Goal: Task Accomplishment & Management: Manage account settings

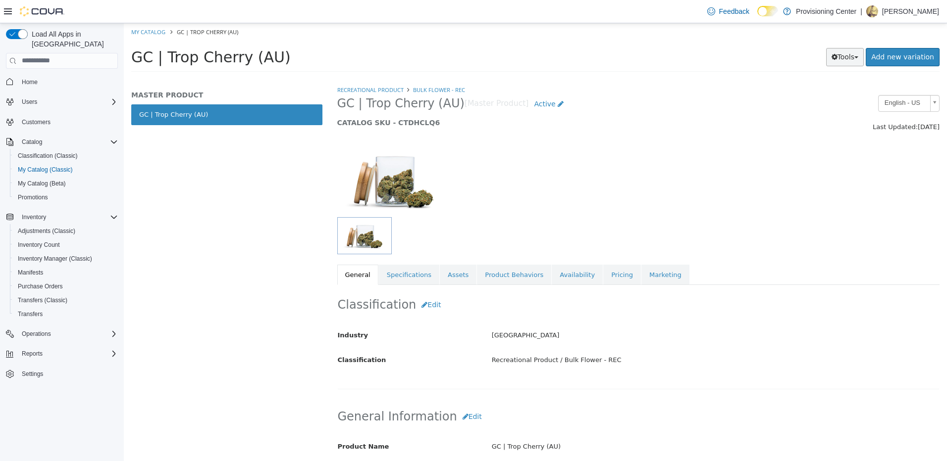
click at [837, 53] on icon "button" at bounding box center [834, 56] width 6 height 7
click at [826, 87] on link "Print Labels" at bounding box center [824, 89] width 78 height 13
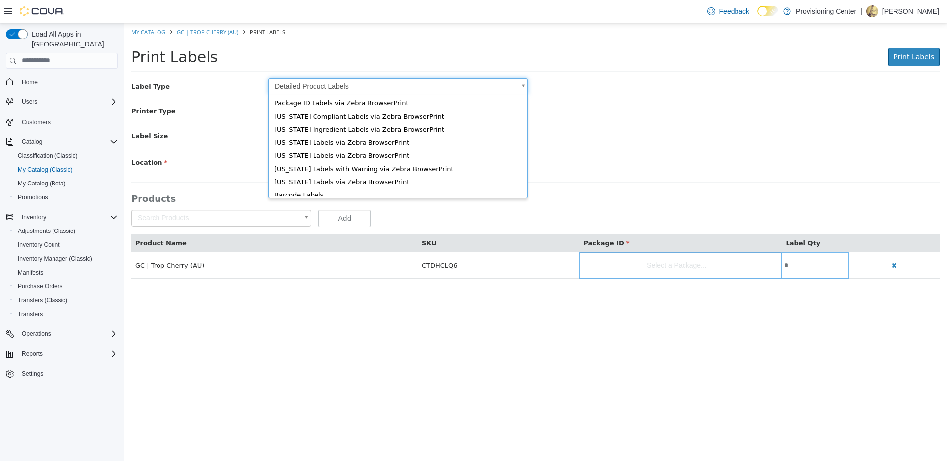
drag, startPoint x: 341, startPoint y: 80, endPoint x: 346, endPoint y: 91, distance: 12.0
click at [341, 80] on body "Saving Bulk Changes... × My Catalog GC | Trop Cherry (AU) Print Labels Print La…" at bounding box center [535, 156] width 823 height 266
type input "*"
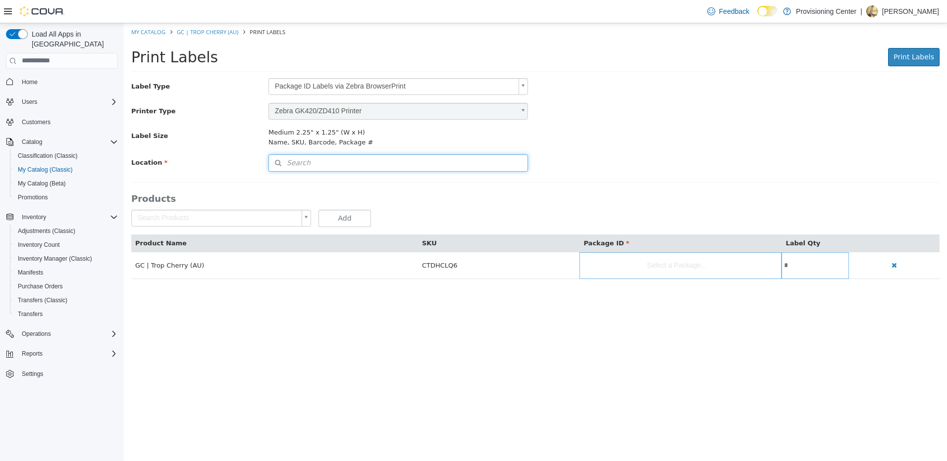
click at [388, 161] on button "Search" at bounding box center [397, 162] width 259 height 17
click at [492, 175] on span "or browse" at bounding box center [501, 180] width 51 height 17
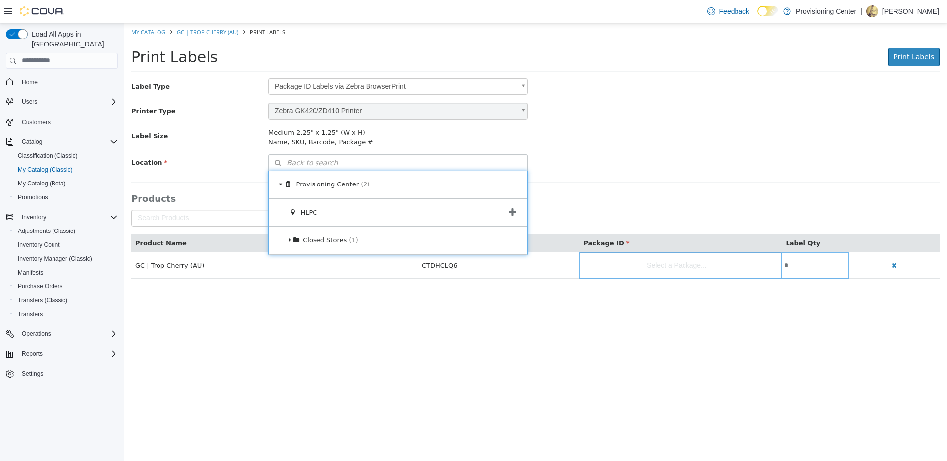
click at [505, 208] on span at bounding box center [512, 213] width 31 height 28
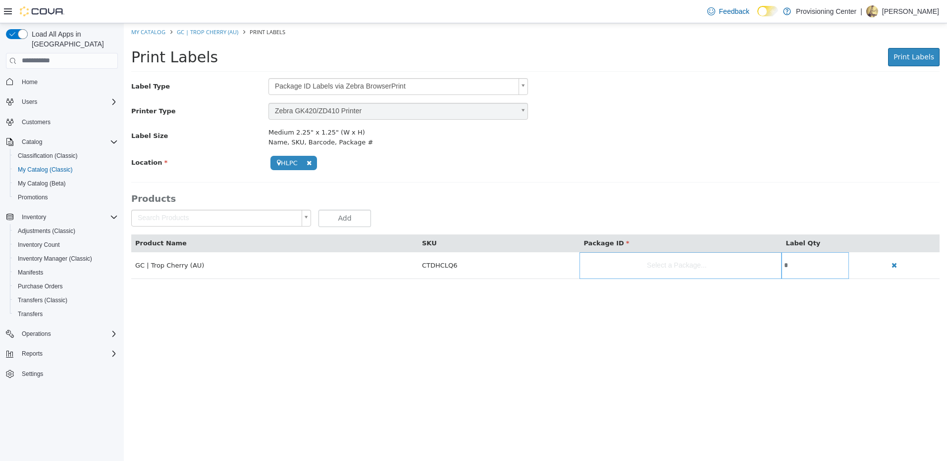
click at [610, 272] on body "**********" at bounding box center [535, 156] width 823 height 266
type input "**********"
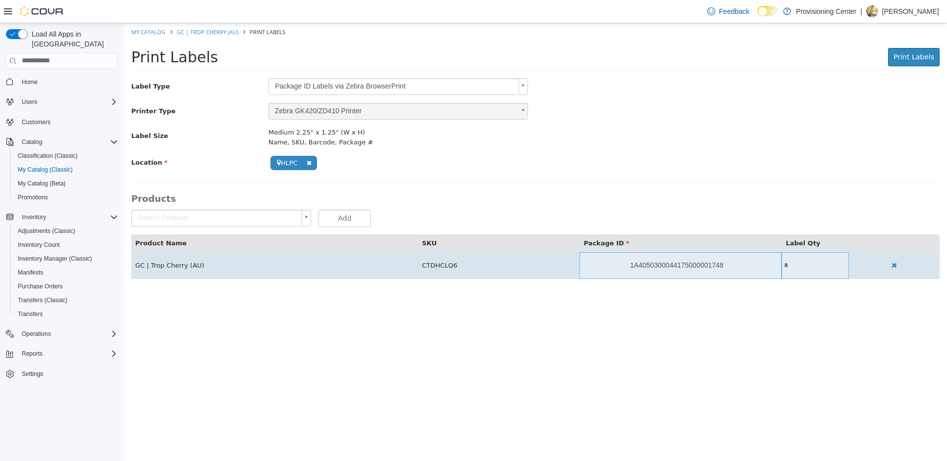
click at [783, 268] on input "*" at bounding box center [814, 264] width 67 height 7
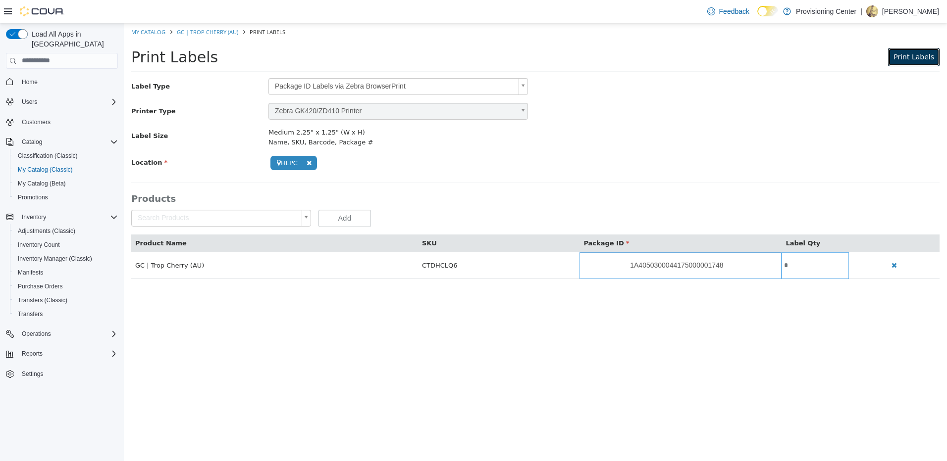
click at [915, 54] on span "Print Labels" at bounding box center [913, 56] width 41 height 8
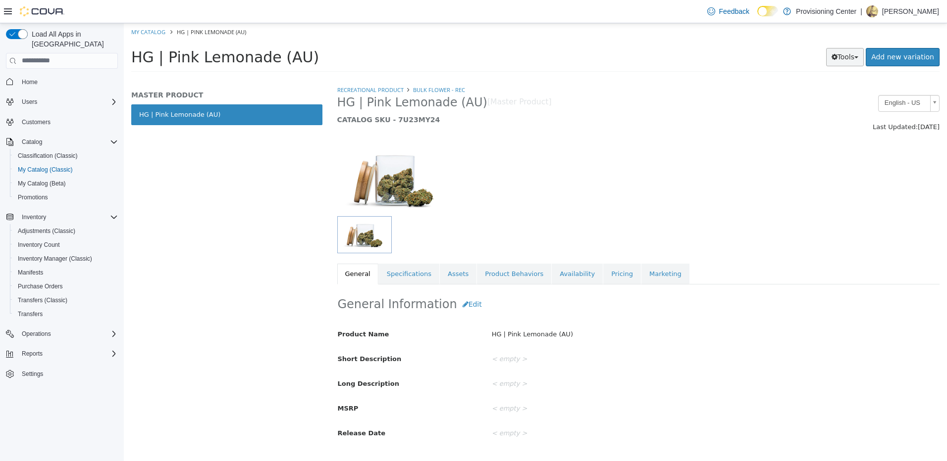
click at [851, 59] on button "Tools" at bounding box center [845, 57] width 38 height 18
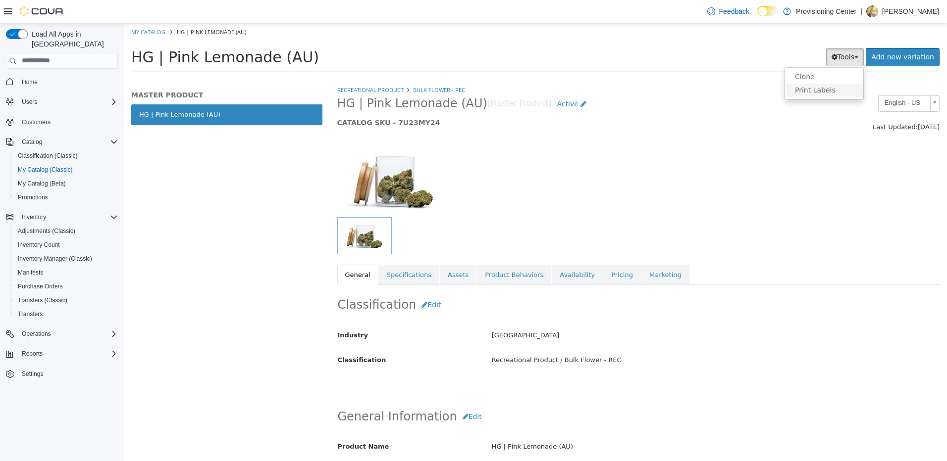
click at [846, 92] on link "Print Labels" at bounding box center [824, 89] width 78 height 13
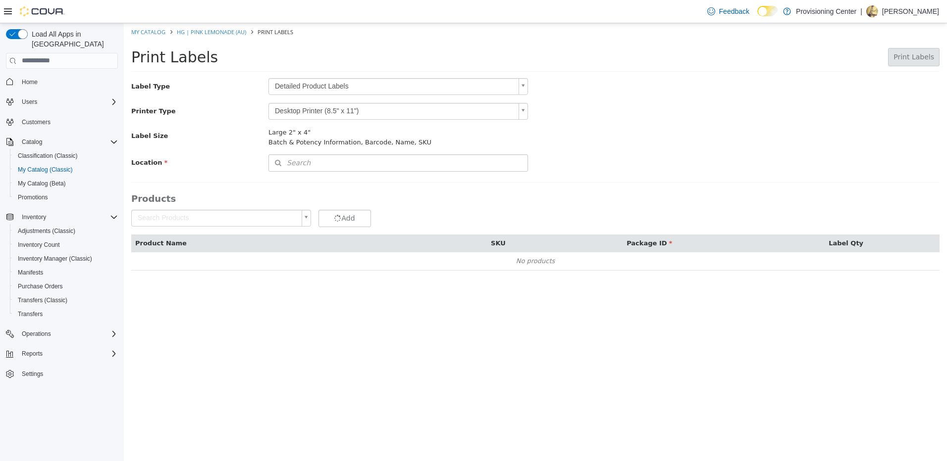
click at [395, 90] on body "Saving Bulk Changes... × My Catalog HG | Pink Lemonade (AU) Print Labels Print …" at bounding box center [535, 152] width 823 height 258
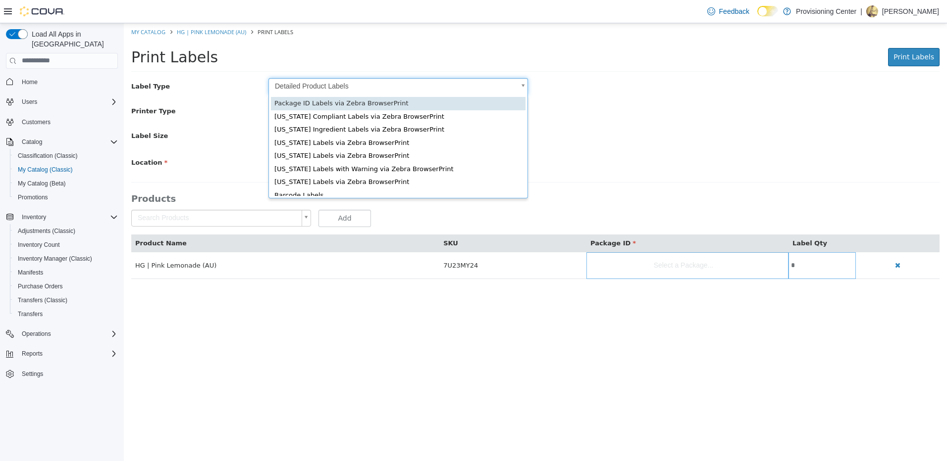
type input "*"
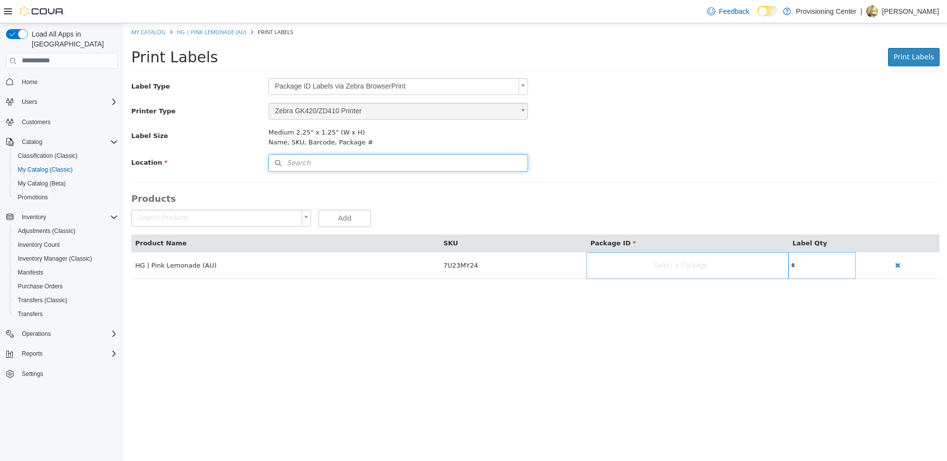
drag, startPoint x: 449, startPoint y: 165, endPoint x: 490, endPoint y: 167, distance: 40.6
click at [451, 165] on button "Search" at bounding box center [397, 162] width 259 height 17
click at [497, 180] on span "or browse" at bounding box center [501, 180] width 51 height 17
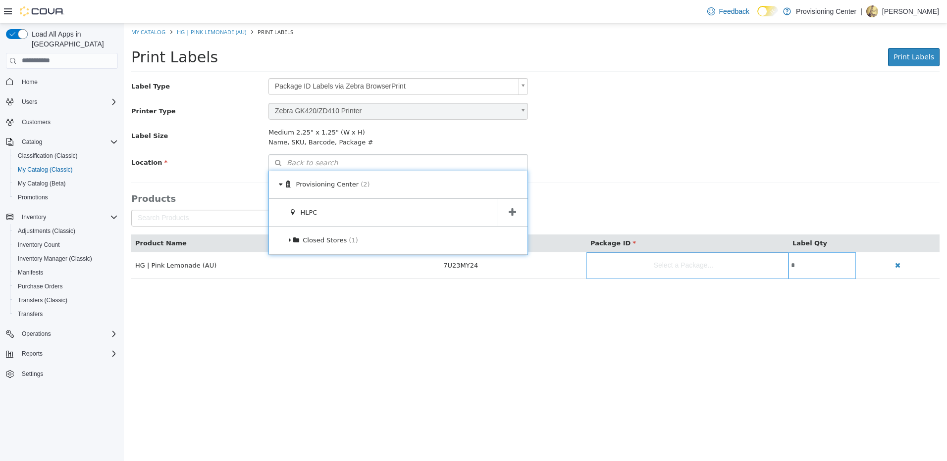
click at [516, 205] on span at bounding box center [512, 213] width 31 height 28
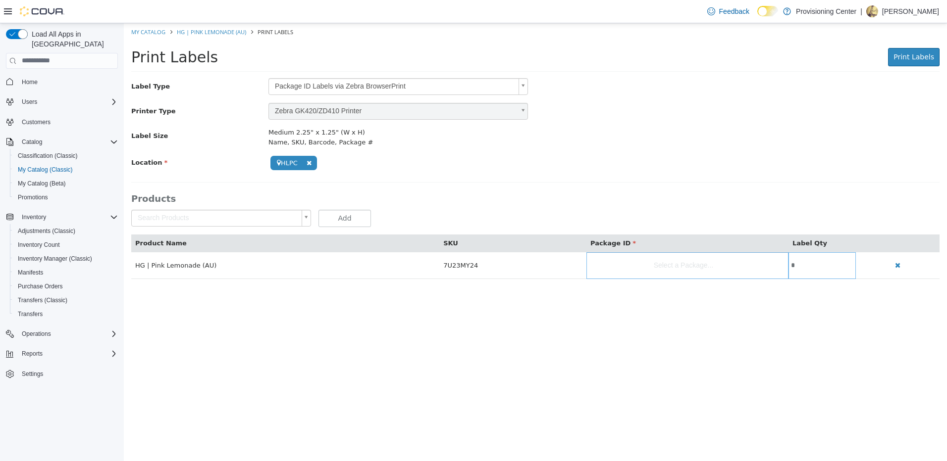
click at [617, 265] on body "**********" at bounding box center [535, 156] width 823 height 266
drag, startPoint x: 653, startPoint y: 312, endPoint x: 707, endPoint y: 314, distance: 54.5
type input "**********"
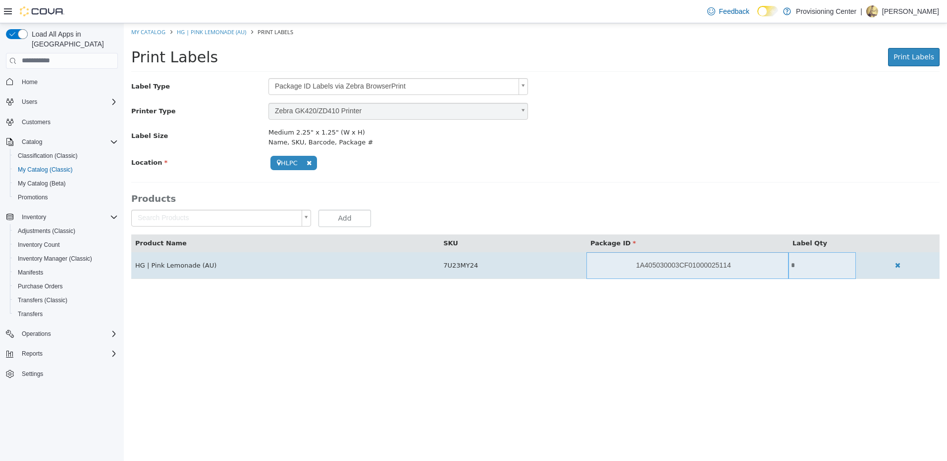
click at [792, 263] on input "*" at bounding box center [821, 264] width 67 height 7
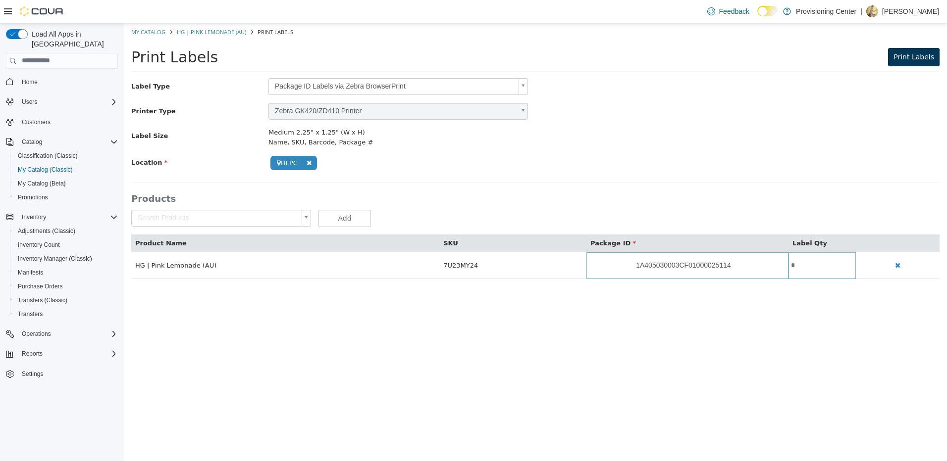
type input "*"
click at [921, 53] on span "Print Labels" at bounding box center [913, 56] width 41 height 8
click at [200, 166] on label "Location" at bounding box center [192, 160] width 137 height 13
click at [41, 227] on span "Adjustments (Classic)" at bounding box center [46, 231] width 57 height 8
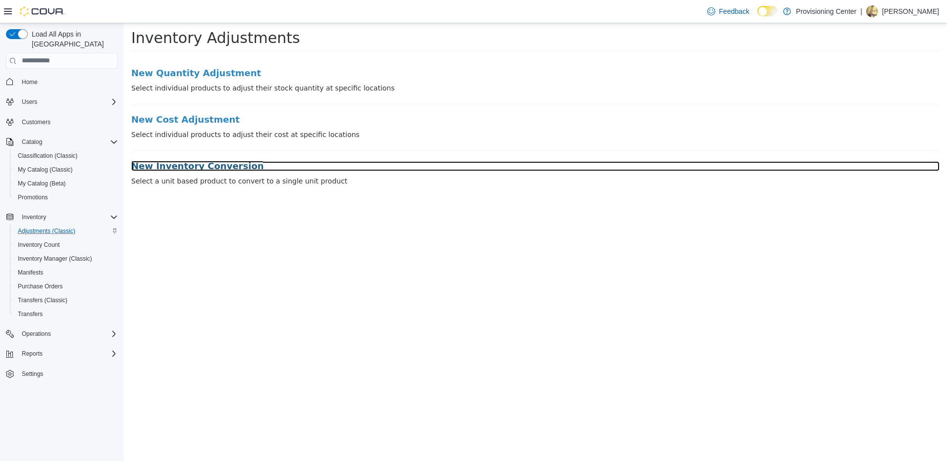
click at [216, 161] on h3 "New Inventory Conversion" at bounding box center [535, 166] width 808 height 10
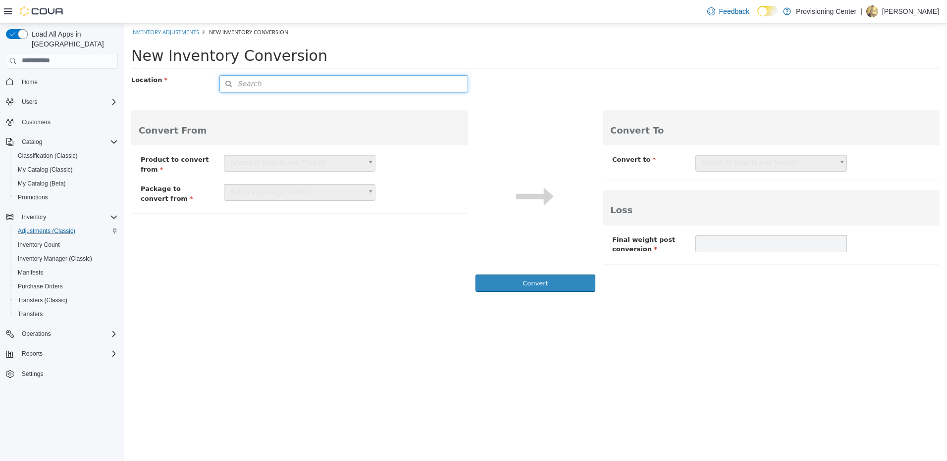
drag, startPoint x: 243, startPoint y: 82, endPoint x: 354, endPoint y: 94, distance: 112.0
click at [243, 82] on span "Search" at bounding box center [241, 83] width 42 height 10
drag, startPoint x: 423, startPoint y: 101, endPoint x: 452, endPoint y: 119, distance: 34.0
click at [427, 101] on span "or browse" at bounding box center [443, 101] width 49 height 17
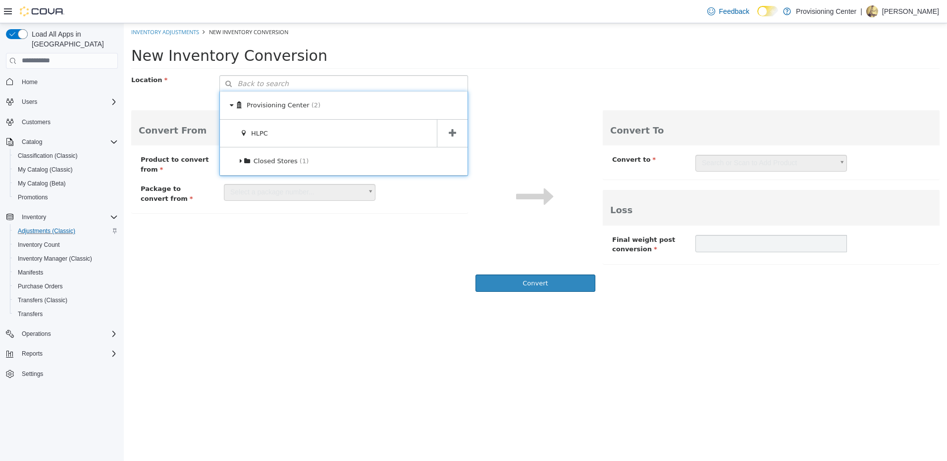
click at [446, 128] on span at bounding box center [452, 133] width 31 height 28
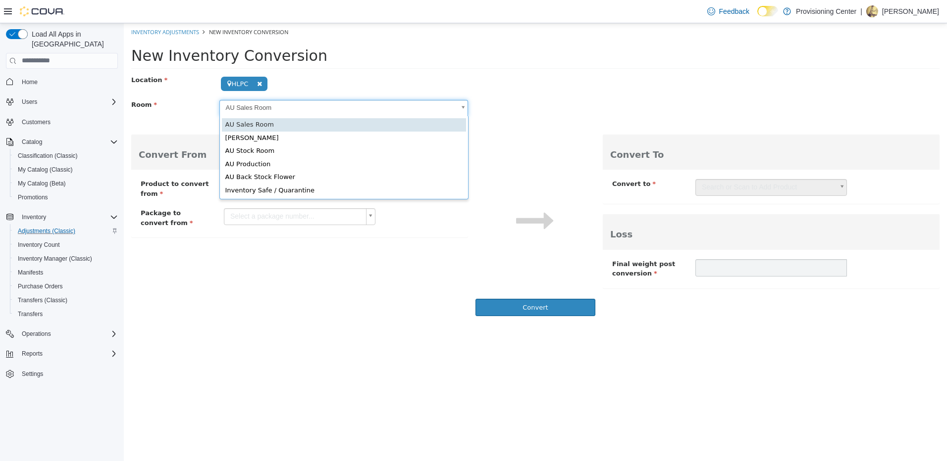
drag, startPoint x: 310, startPoint y: 100, endPoint x: 309, endPoint y: 105, distance: 5.5
click at [310, 100] on body "**********" at bounding box center [535, 172] width 823 height 299
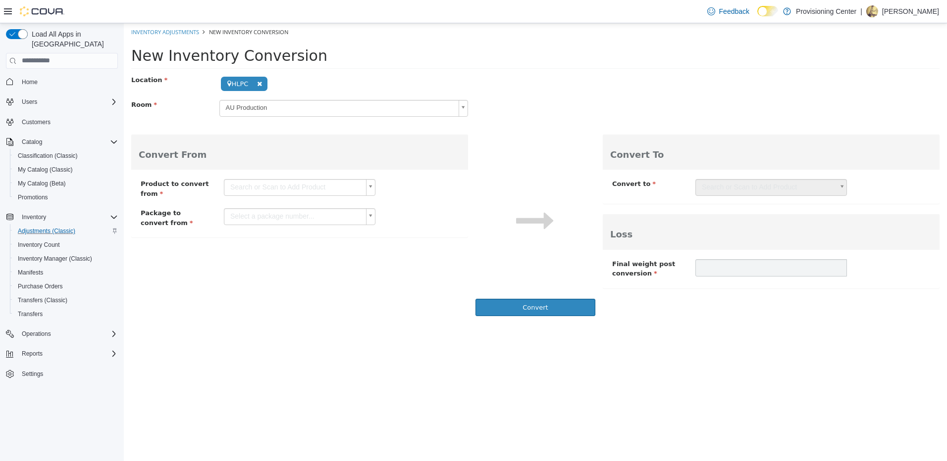
drag, startPoint x: 246, startPoint y: 185, endPoint x: 277, endPoint y: 200, distance: 34.3
click at [248, 185] on body "**********" at bounding box center [535, 172] width 823 height 299
click at [275, 206] on input "text" at bounding box center [299, 203] width 147 height 15
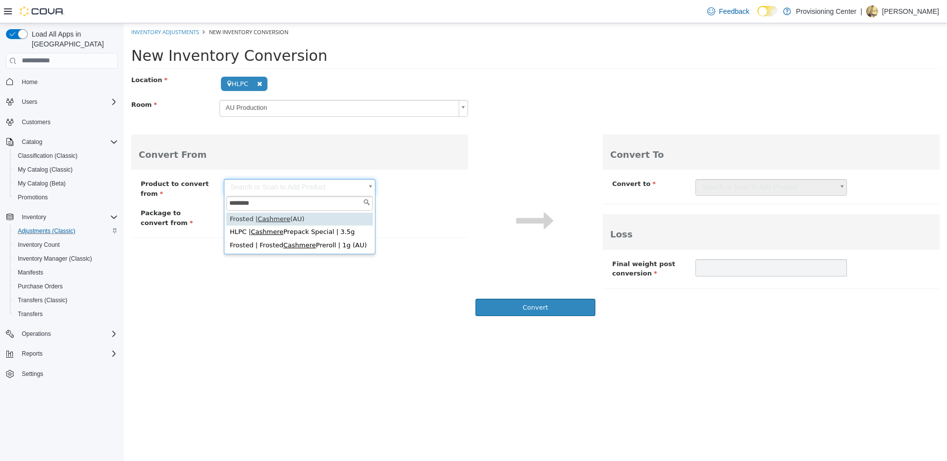
type input "********"
type input "**********"
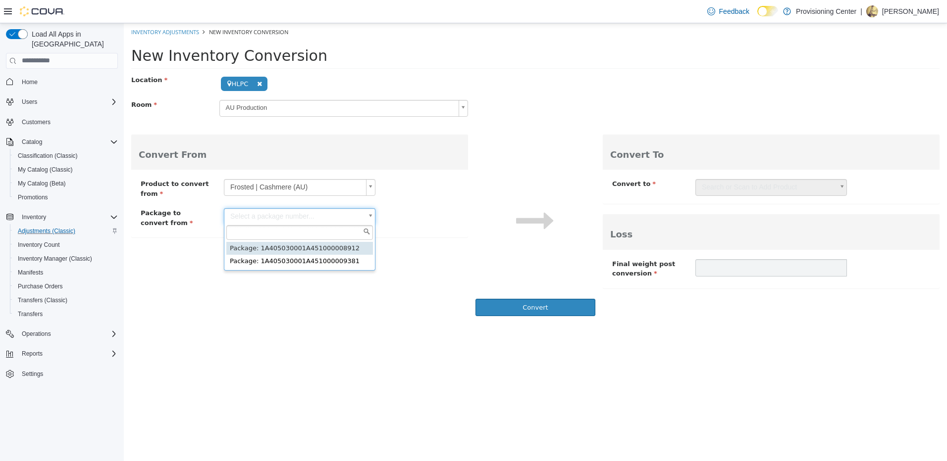
drag, startPoint x: 268, startPoint y: 219, endPoint x: 272, endPoint y: 215, distance: 5.6
click at [272, 215] on body "**********" at bounding box center [535, 172] width 823 height 299
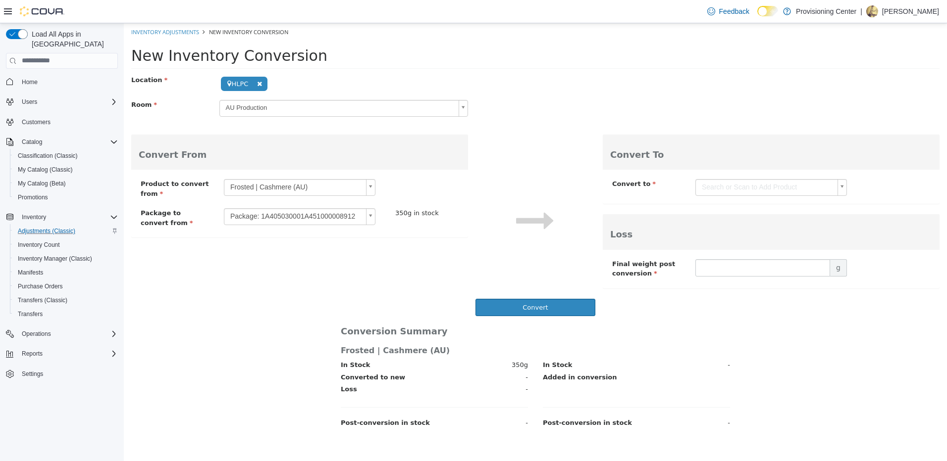
click at [705, 188] on body "**********" at bounding box center [535, 229] width 823 height 412
click at [709, 200] on input "text" at bounding box center [771, 203] width 147 height 15
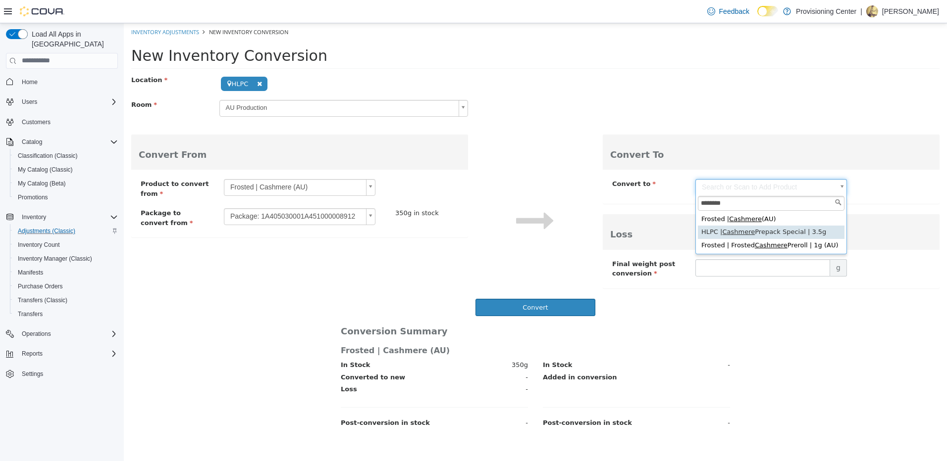
type input "********"
type input "**********"
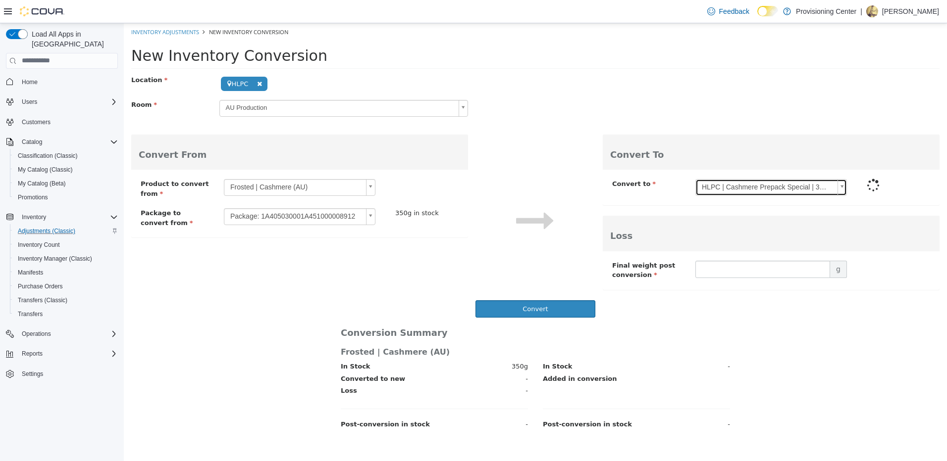
type input "***"
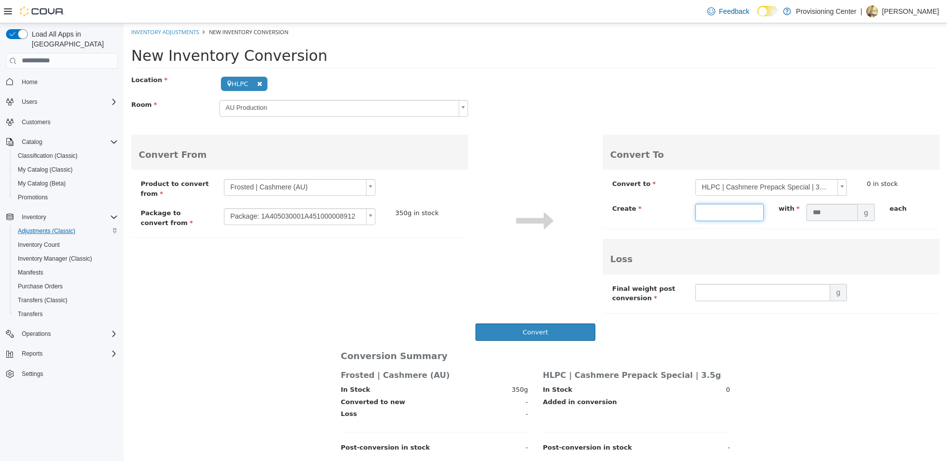
click at [713, 213] on input "text" at bounding box center [729, 211] width 68 height 17
type input "***"
click at [712, 292] on input "text" at bounding box center [762, 292] width 135 height 17
type input "*"
click at [531, 331] on button "Convert" at bounding box center [535, 331] width 120 height 17
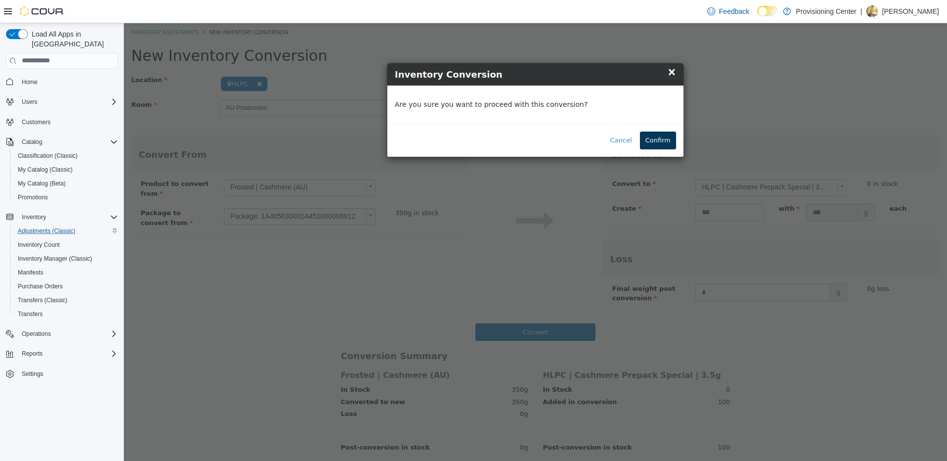
click at [659, 146] on button "Confirm" at bounding box center [658, 140] width 36 height 18
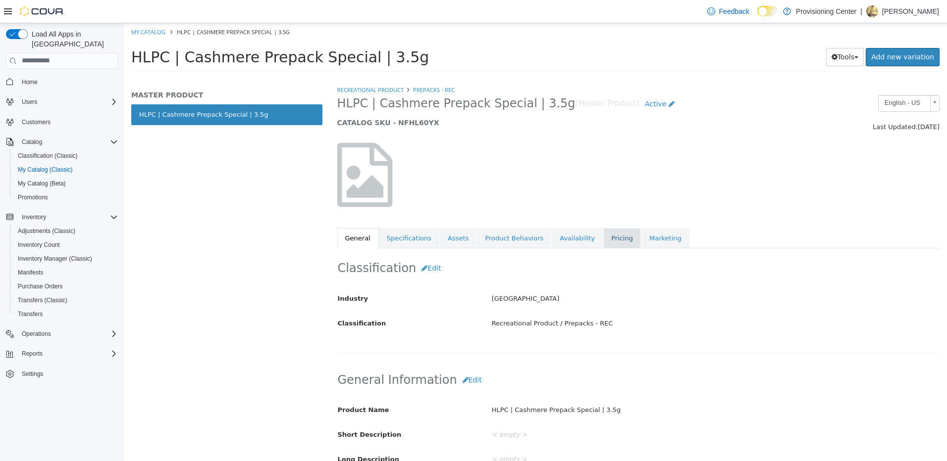
click at [606, 238] on link "Pricing" at bounding box center [622, 238] width 38 height 21
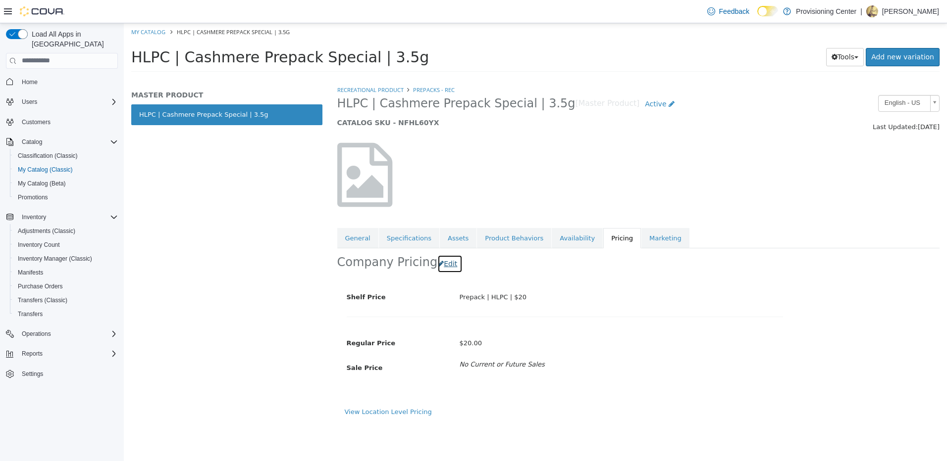
click at [441, 263] on button "Edit" at bounding box center [449, 263] width 25 height 18
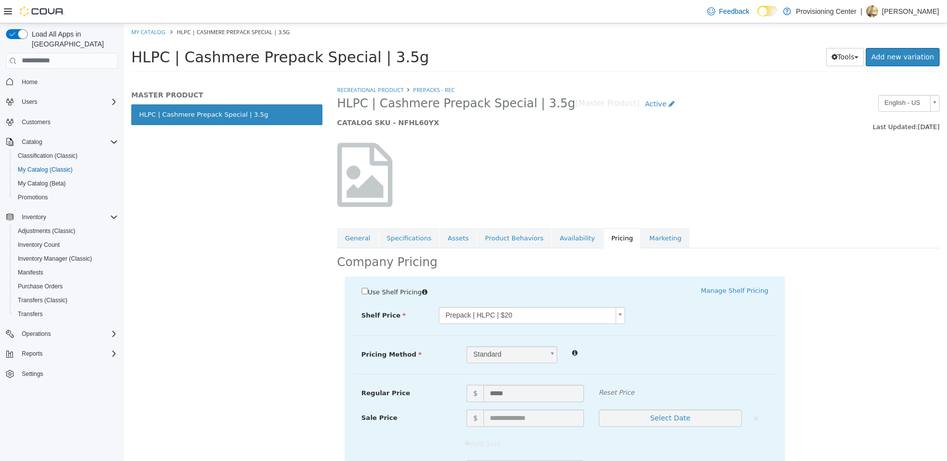
click at [461, 78] on body "Saving Bulk Changes... × My Catalog HLPC | Cashmere Prepack Special | 3.5g HLPC…" at bounding box center [535, 50] width 823 height 55
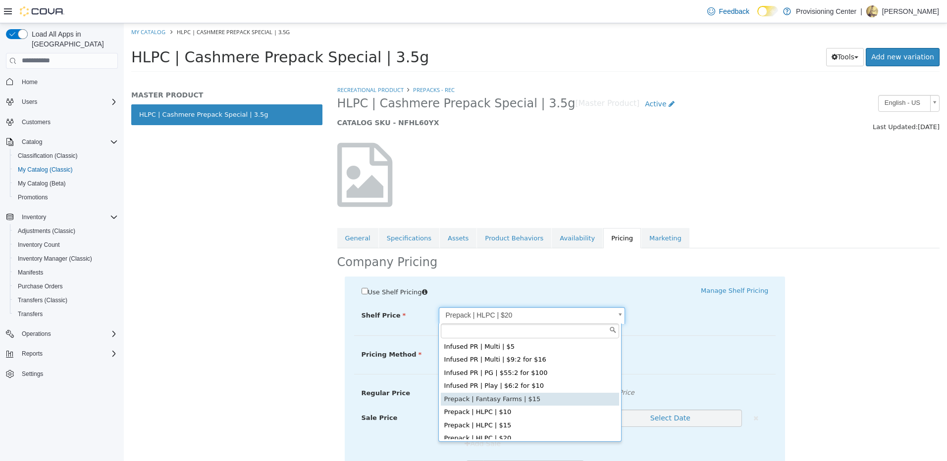
scroll to position [784, 0]
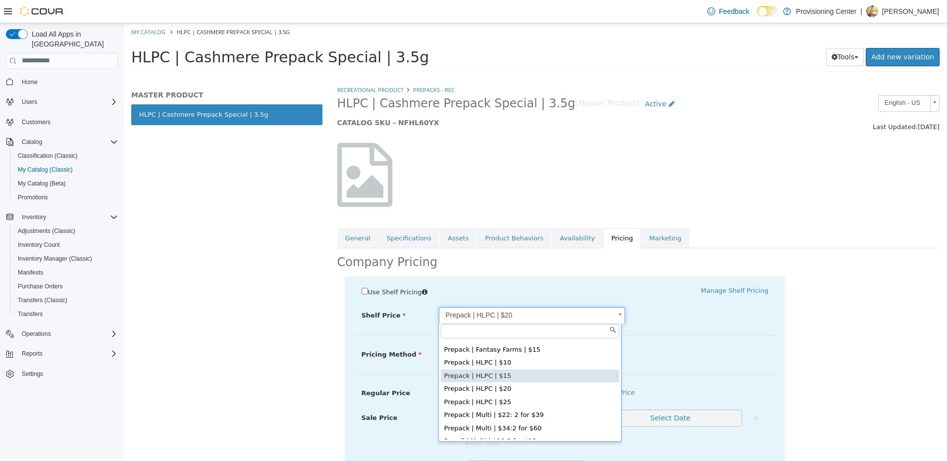
type input "****"
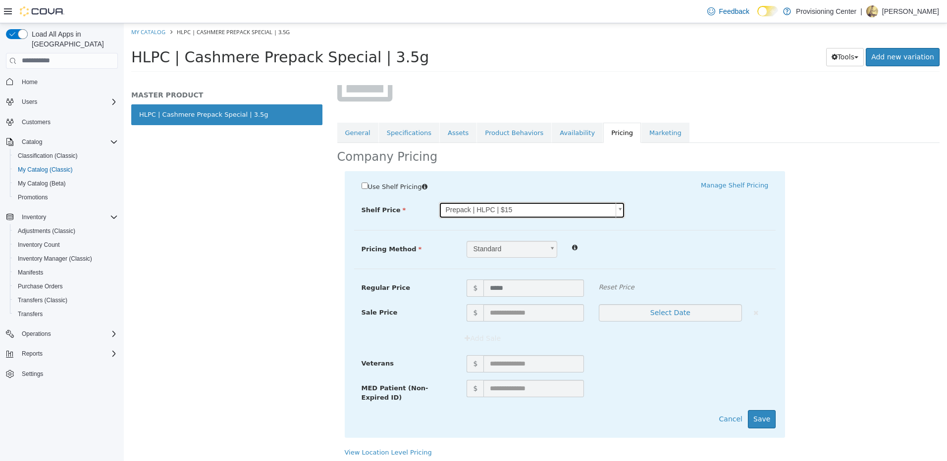
scroll to position [109, 0]
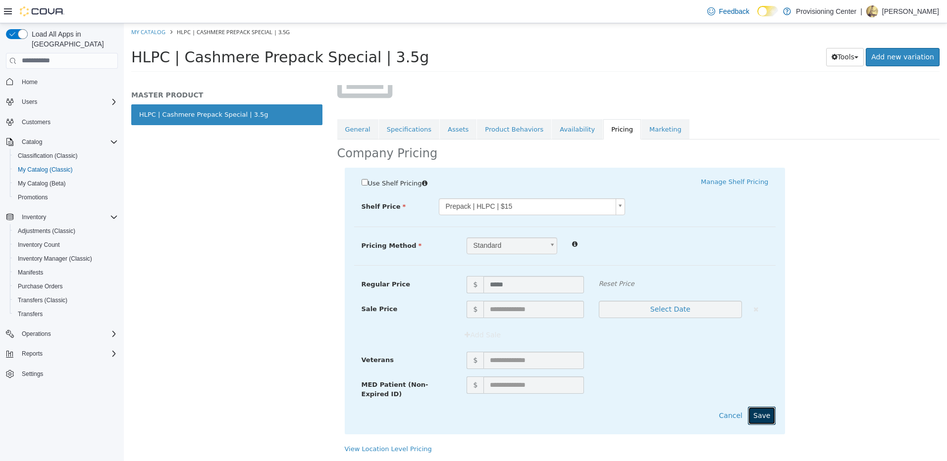
click at [751, 409] on button "Save" at bounding box center [762, 415] width 28 height 18
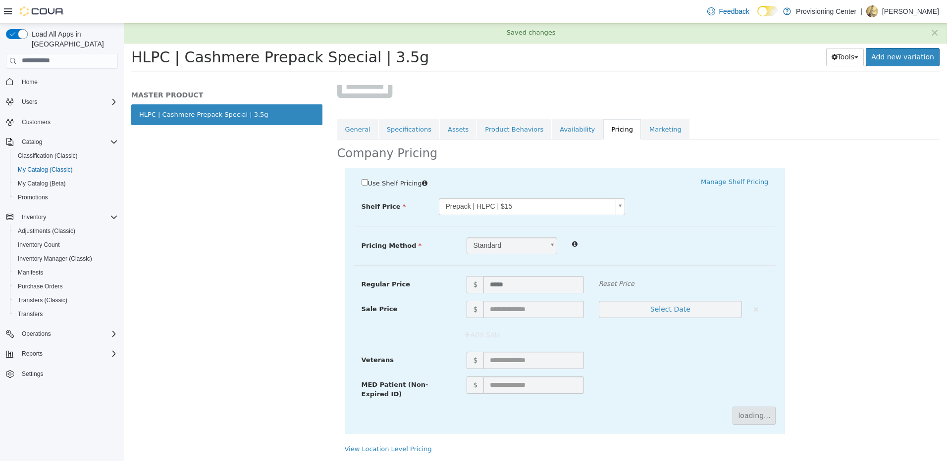
scroll to position [0, 0]
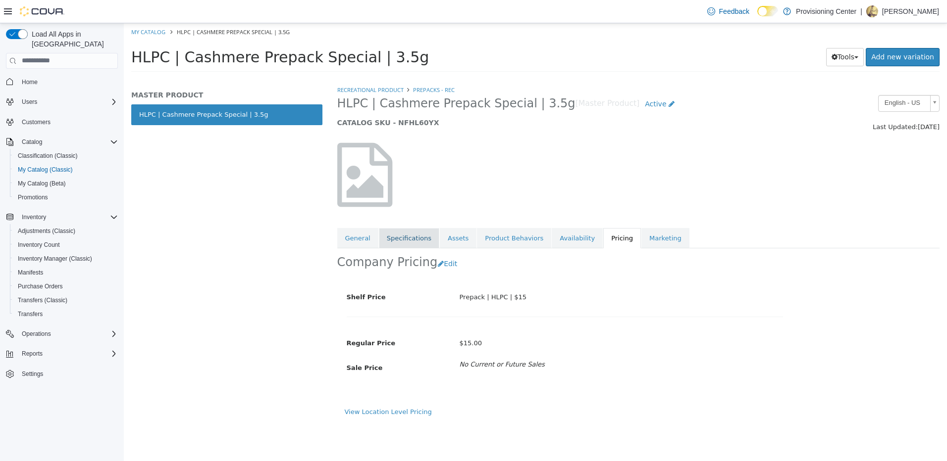
click at [398, 237] on link "Specifications" at bounding box center [409, 238] width 60 height 21
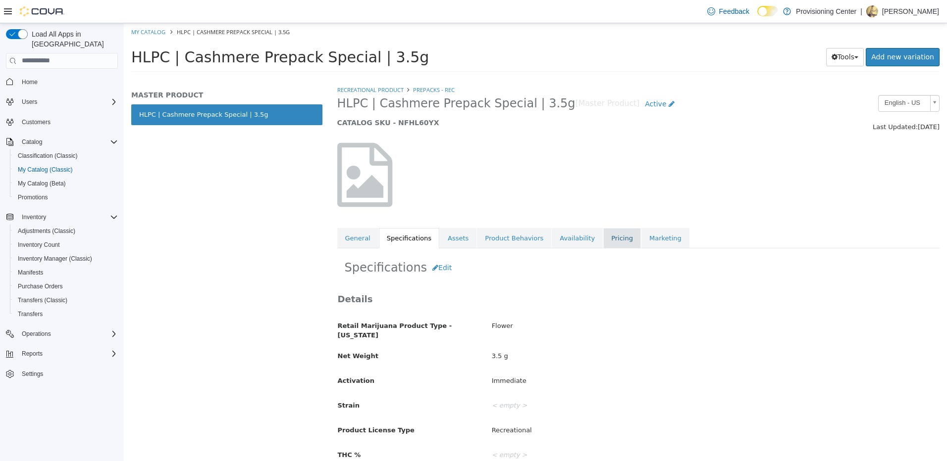
click at [603, 239] on link "Pricing" at bounding box center [622, 238] width 38 height 21
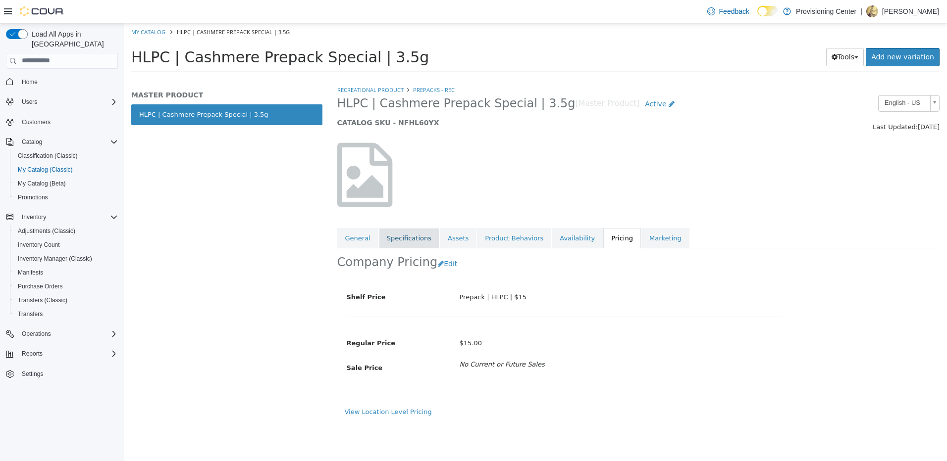
click at [396, 238] on link "Specifications" at bounding box center [409, 238] width 60 height 21
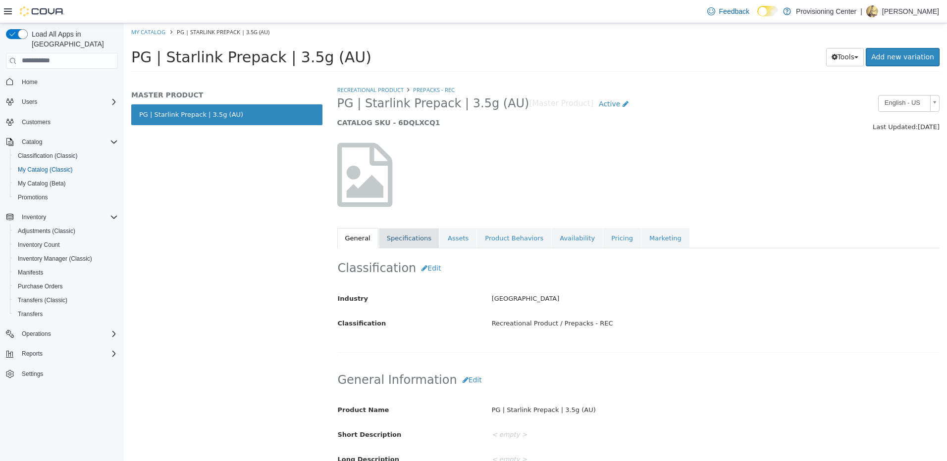
click at [404, 238] on link "Specifications" at bounding box center [409, 238] width 60 height 21
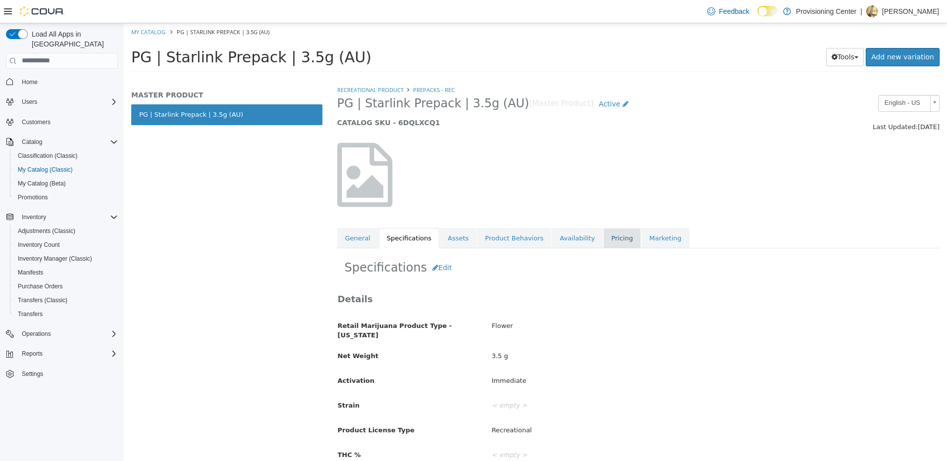
click at [603, 236] on link "Pricing" at bounding box center [622, 238] width 38 height 21
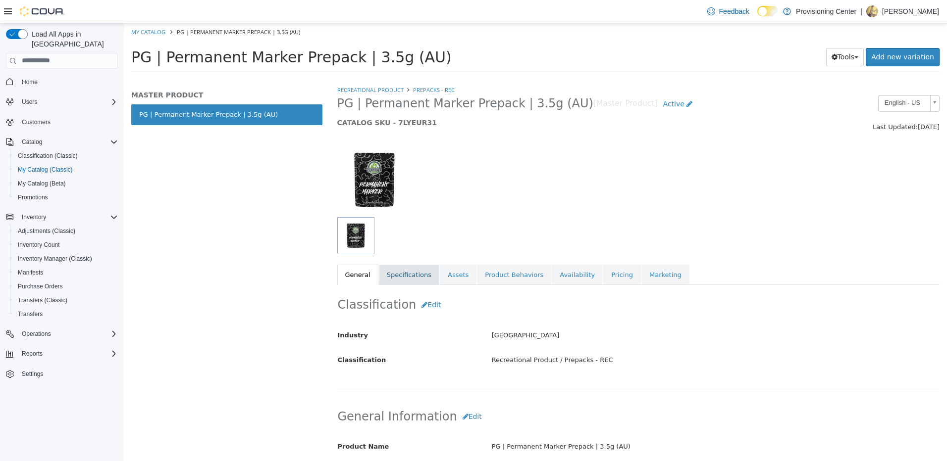
click at [406, 272] on link "Specifications" at bounding box center [409, 274] width 60 height 21
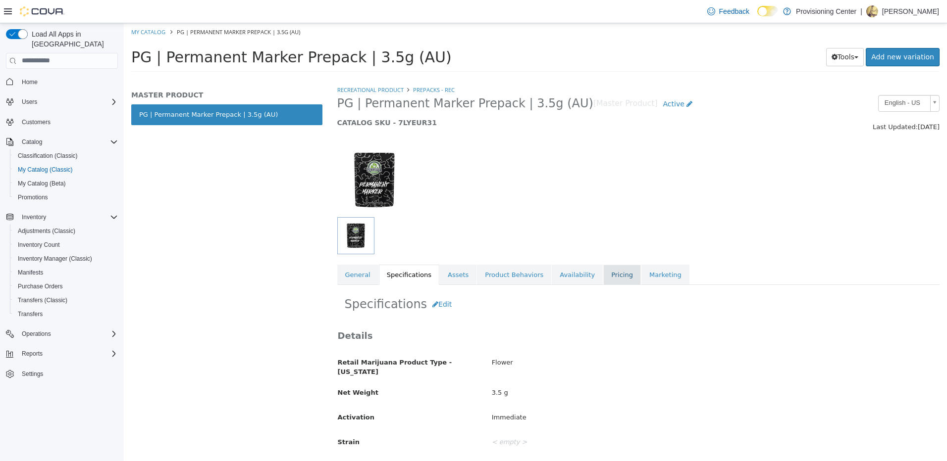
click at [603, 272] on link "Pricing" at bounding box center [622, 274] width 38 height 21
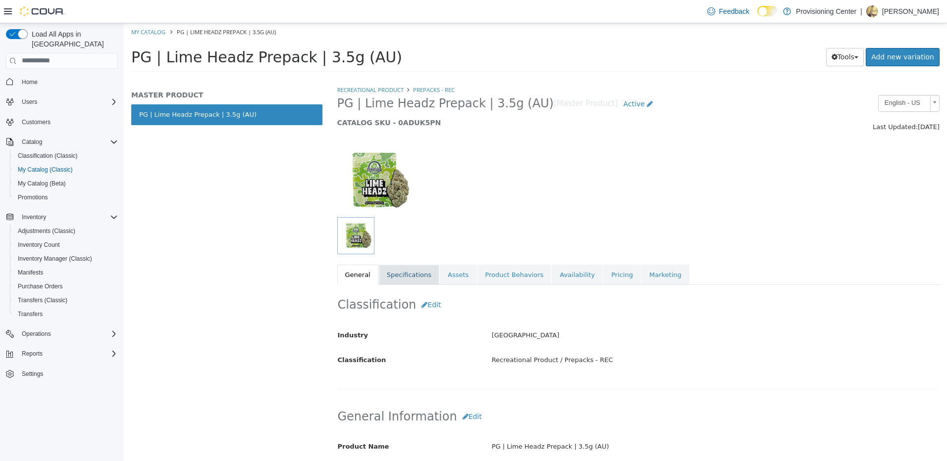
click at [404, 272] on link "Specifications" at bounding box center [409, 274] width 60 height 21
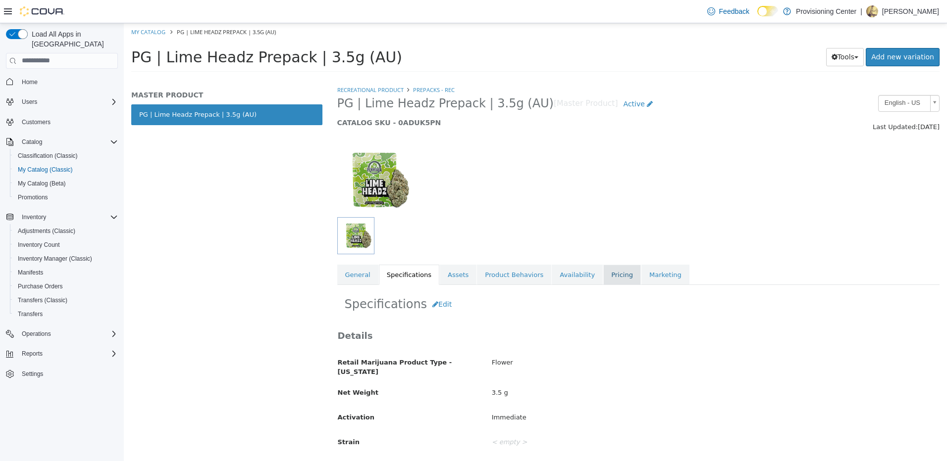
click at [603, 274] on link "Pricing" at bounding box center [622, 274] width 38 height 21
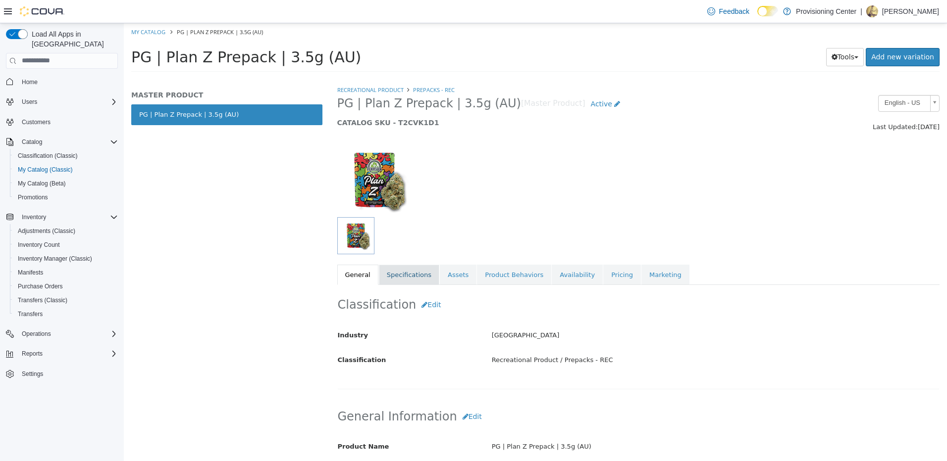
click at [405, 276] on link "Specifications" at bounding box center [409, 274] width 60 height 21
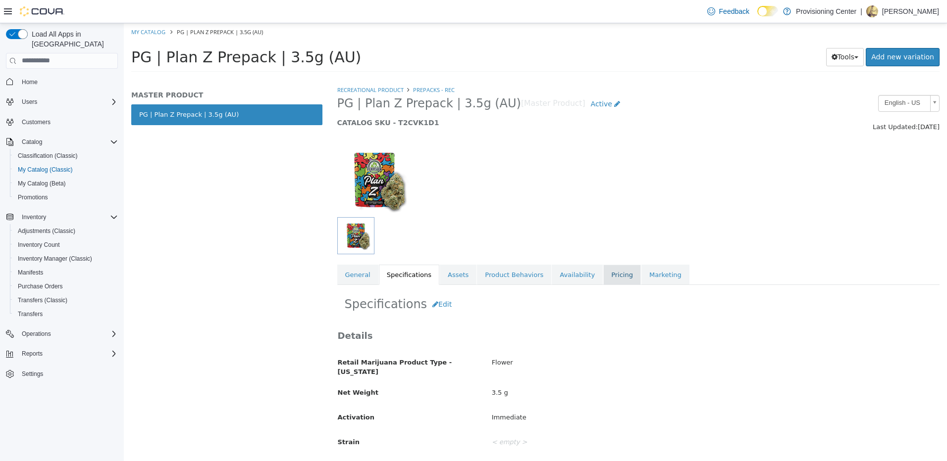
click at [603, 274] on link "Pricing" at bounding box center [622, 274] width 38 height 21
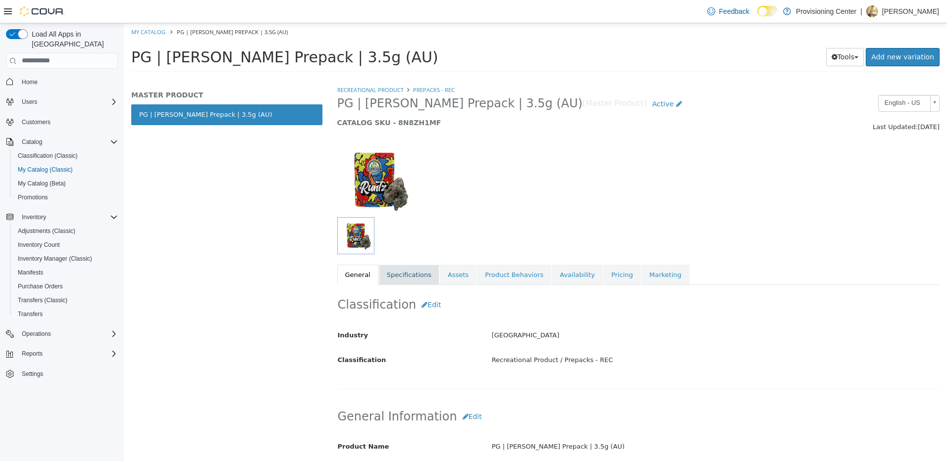
click at [396, 274] on link "Specifications" at bounding box center [409, 274] width 60 height 21
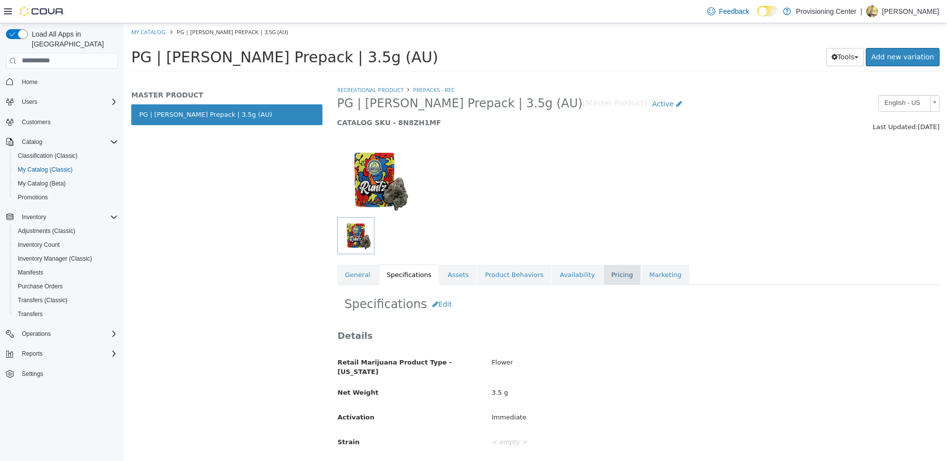
click at [603, 279] on link "Pricing" at bounding box center [622, 274] width 38 height 21
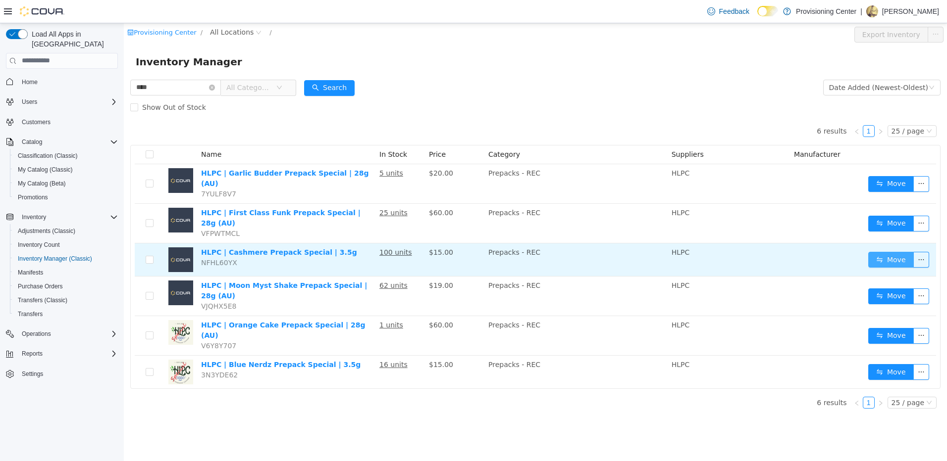
click at [875, 252] on button "Move" at bounding box center [891, 260] width 46 height 16
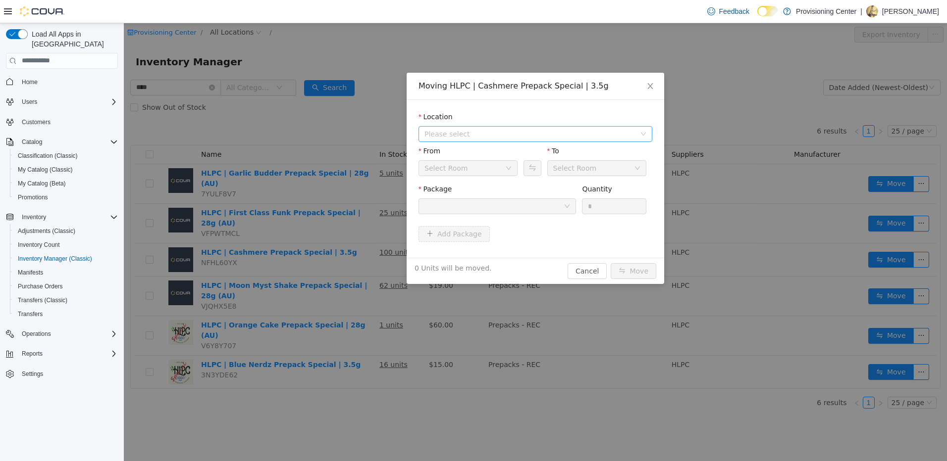
click at [493, 135] on span "Please select" at bounding box center [529, 134] width 211 height 10
click at [481, 165] on span "HLPC" at bounding box center [545, 169] width 209 height 13
click at [493, 168] on div "AU Stock Room" at bounding box center [464, 167] width 81 height 15
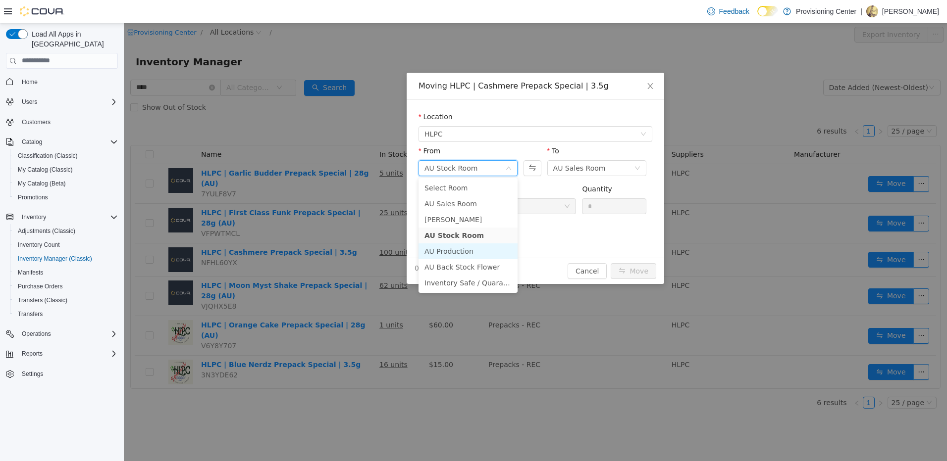
click at [470, 250] on li "AU Production" at bounding box center [467, 251] width 99 height 16
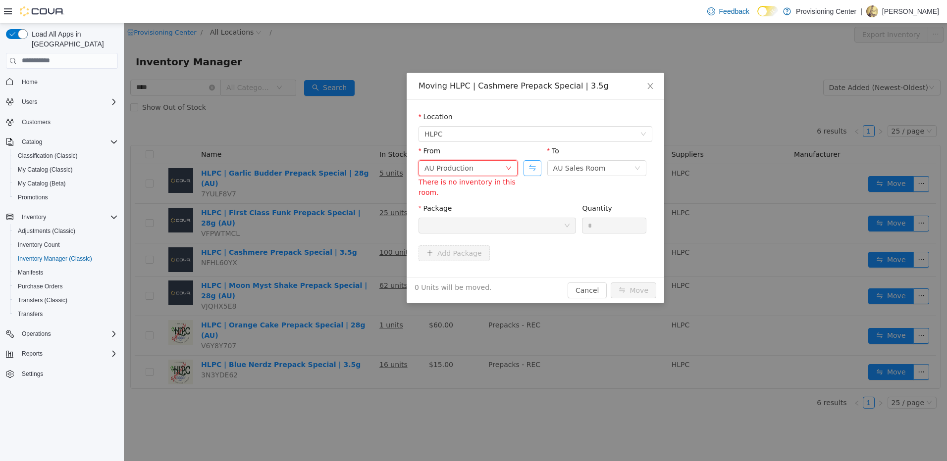
click at [533, 168] on button "Swap" at bounding box center [531, 168] width 17 height 16
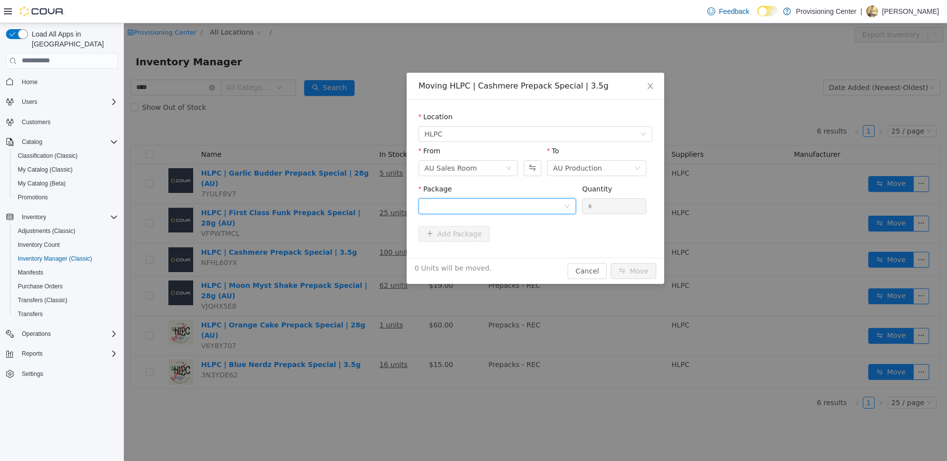
click at [524, 201] on div at bounding box center [493, 206] width 139 height 15
click at [514, 242] on strong "1A405030001A451000008912" at bounding box center [482, 242] width 117 height 8
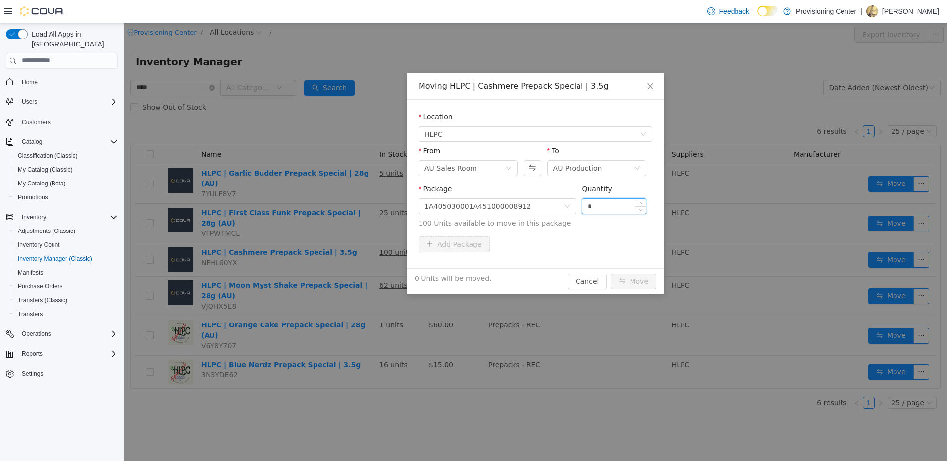
click at [602, 204] on input "*" at bounding box center [613, 206] width 63 height 15
type input "**"
click at [610, 273] on button "Move" at bounding box center [633, 281] width 46 height 16
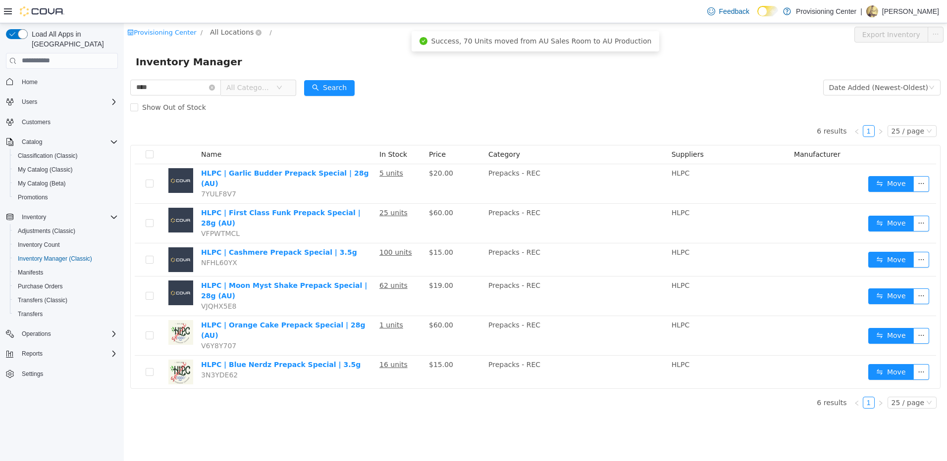
click at [227, 32] on span "All Locations" at bounding box center [232, 31] width 44 height 11
click at [234, 84] on span "HLPC" at bounding box center [236, 85] width 18 height 8
